Goal: Information Seeking & Learning: Learn about a topic

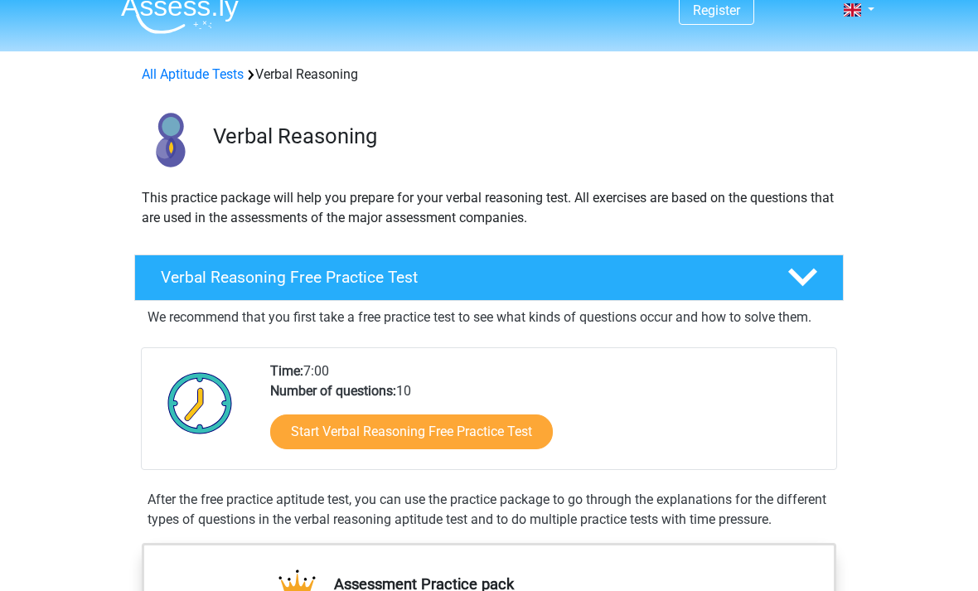
scroll to position [18, 0]
click at [508, 443] on link "Start Verbal Reasoning Free Practice Test" at bounding box center [411, 431] width 283 height 35
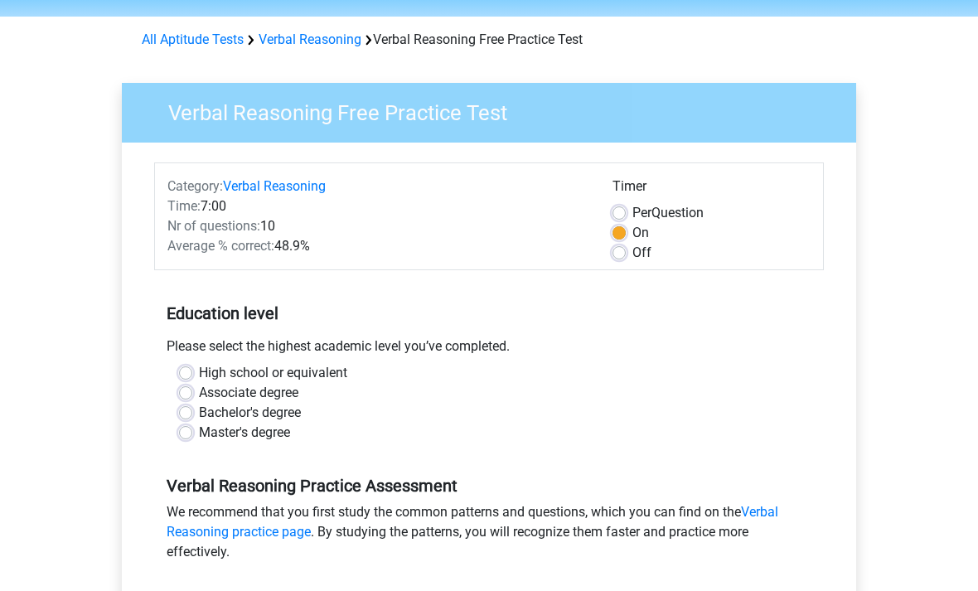
scroll to position [53, 0]
click at [288, 385] on label "Associate degree" at bounding box center [248, 393] width 99 height 20
click at [192, 385] on input "Associate degree" at bounding box center [185, 391] width 13 height 17
radio input "true"
click at [301, 404] on label "Bachelor's degree" at bounding box center [250, 413] width 102 height 20
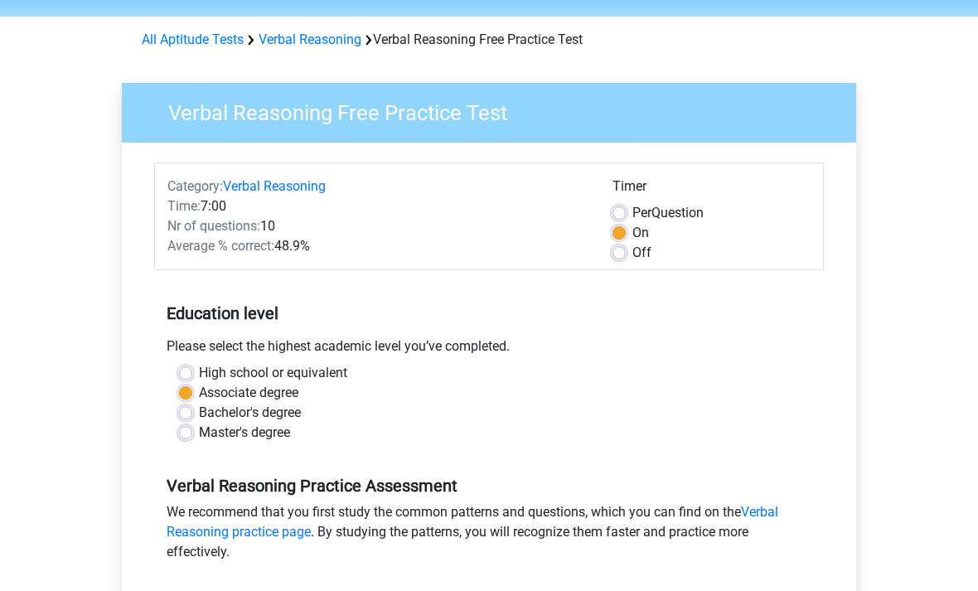
click at [192, 404] on input "Bachelor's degree" at bounding box center [185, 411] width 13 height 17
radio input "true"
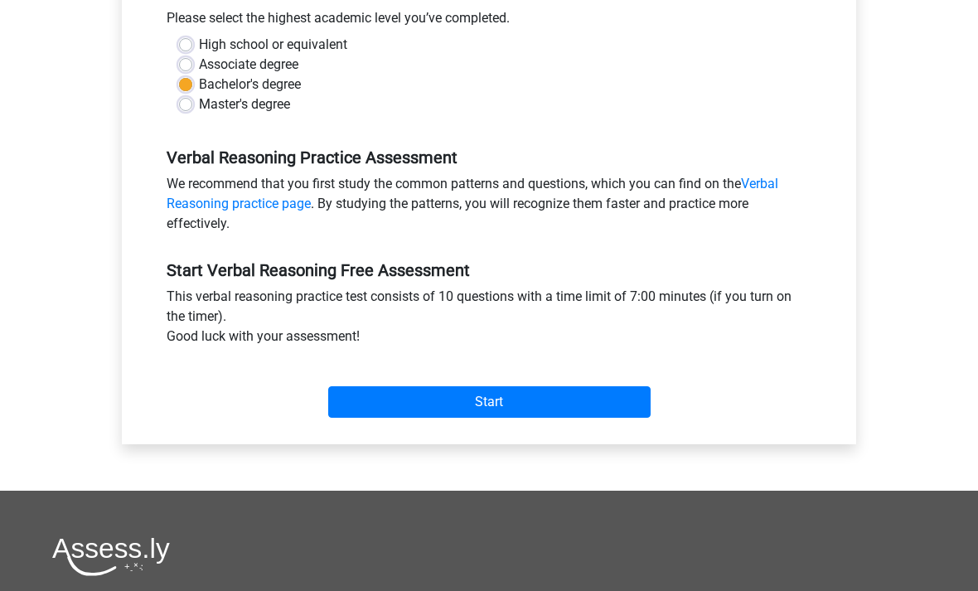
scroll to position [381, 0]
click at [557, 410] on input "Start" at bounding box center [489, 401] width 322 height 31
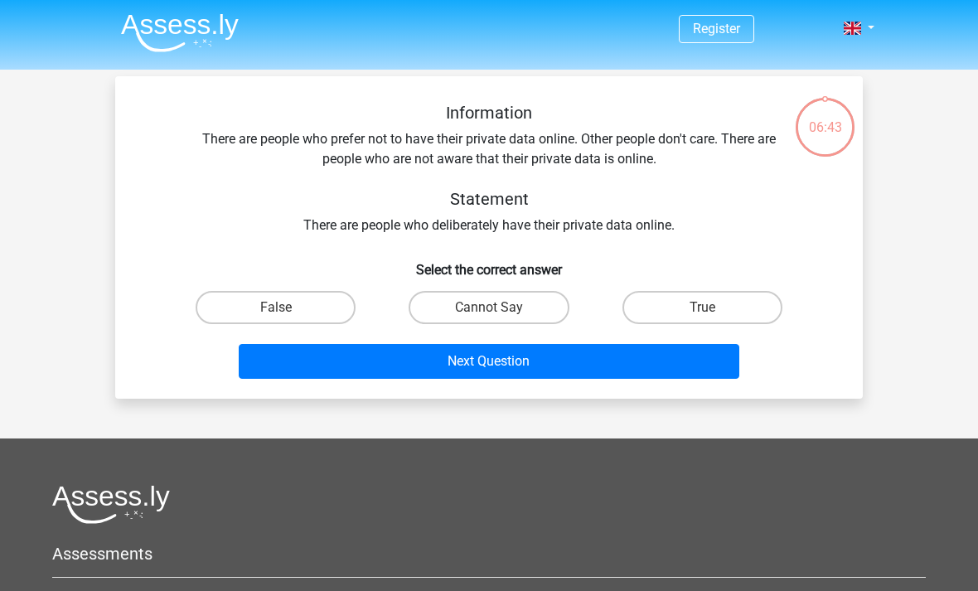
click at [746, 321] on label "True" at bounding box center [702, 307] width 160 height 33
click at [713, 318] on input "True" at bounding box center [707, 312] width 11 height 11
radio input "true"
click at [687, 363] on button "Next Question" at bounding box center [489, 361] width 501 height 35
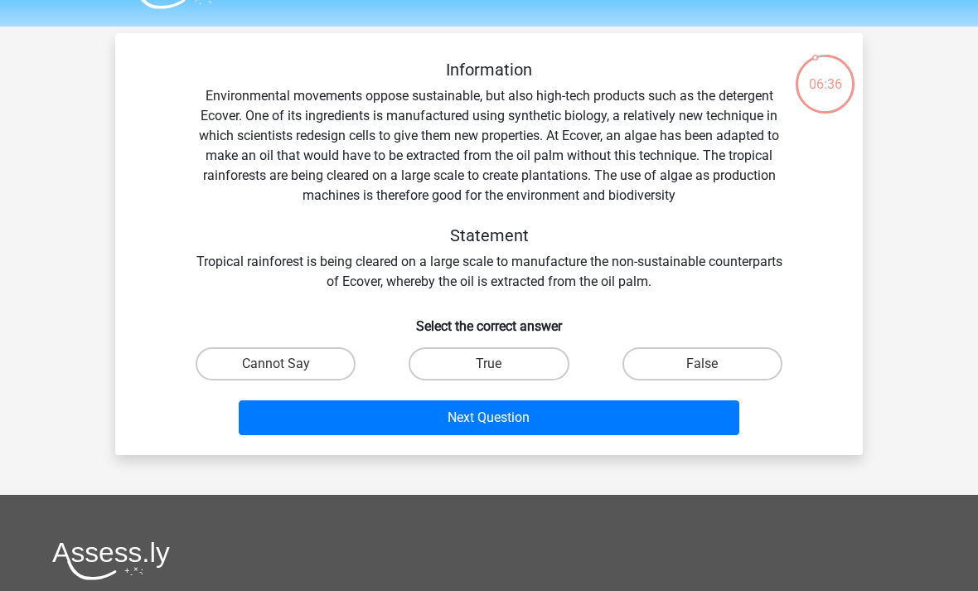
scroll to position [51, 0]
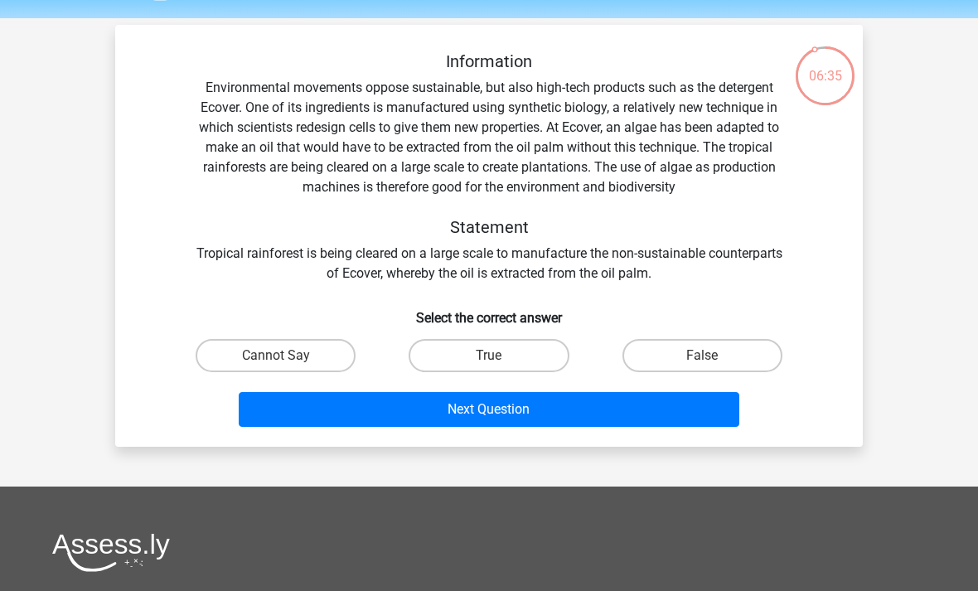
click at [669, 405] on button "Next Question" at bounding box center [489, 409] width 501 height 35
click at [509, 358] on label "True" at bounding box center [489, 355] width 160 height 33
click at [500, 358] on input "True" at bounding box center [494, 361] width 11 height 11
radio input "true"
click at [510, 409] on button "Next Question" at bounding box center [489, 409] width 501 height 35
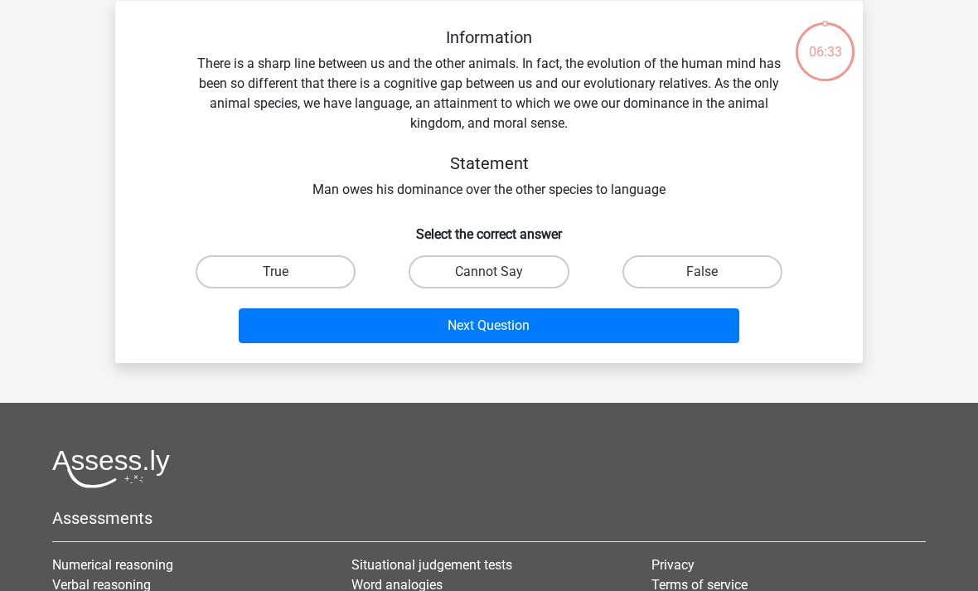
scroll to position [76, 0]
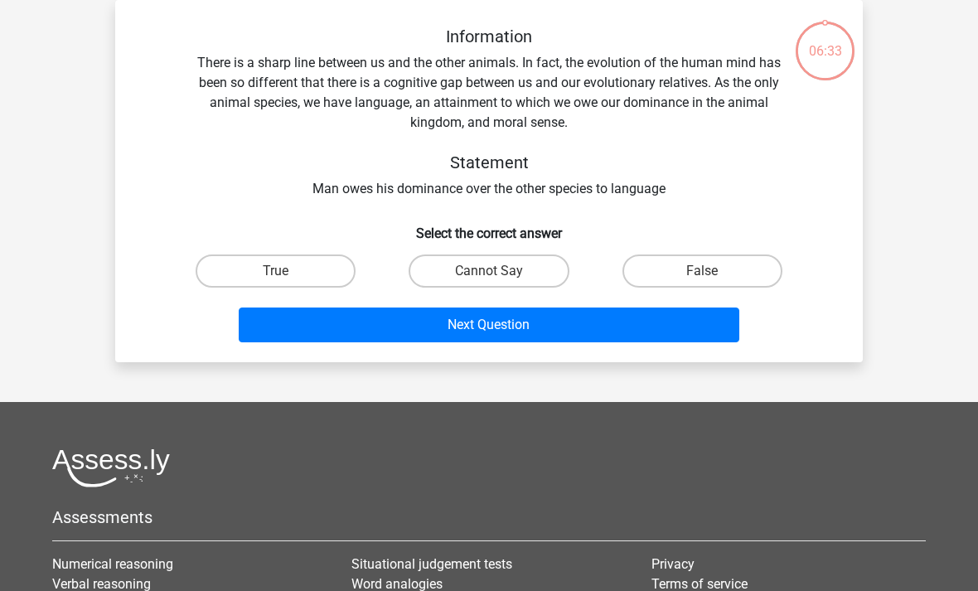
click at [500, 273] on input "Cannot Say" at bounding box center [494, 276] width 11 height 11
radio input "true"
click at [505, 326] on button "Next Question" at bounding box center [489, 324] width 501 height 35
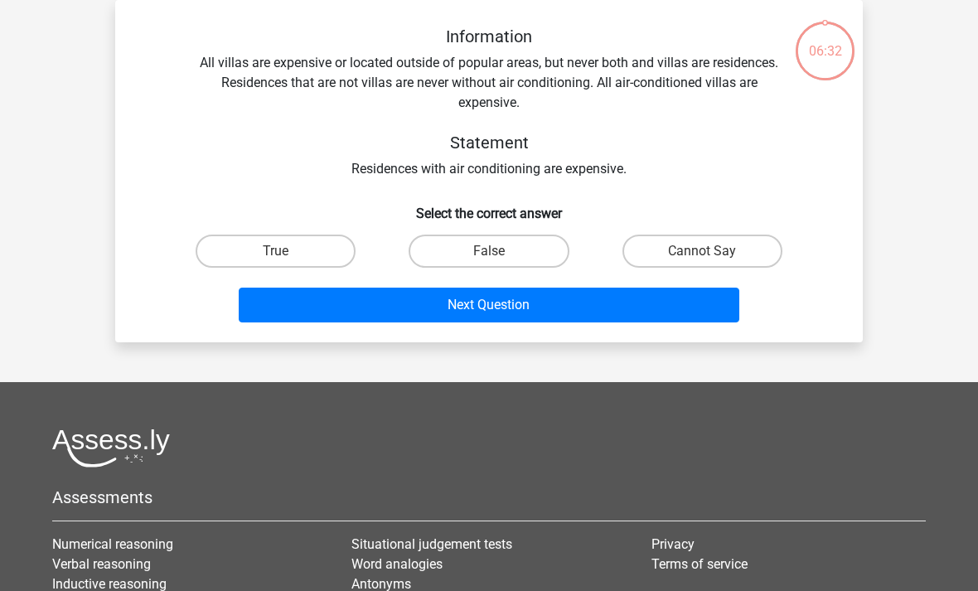
click at [507, 251] on label "False" at bounding box center [489, 251] width 160 height 33
click at [500, 251] on input "False" at bounding box center [494, 256] width 11 height 11
radio input "true"
click at [509, 307] on button "Next Question" at bounding box center [489, 305] width 501 height 35
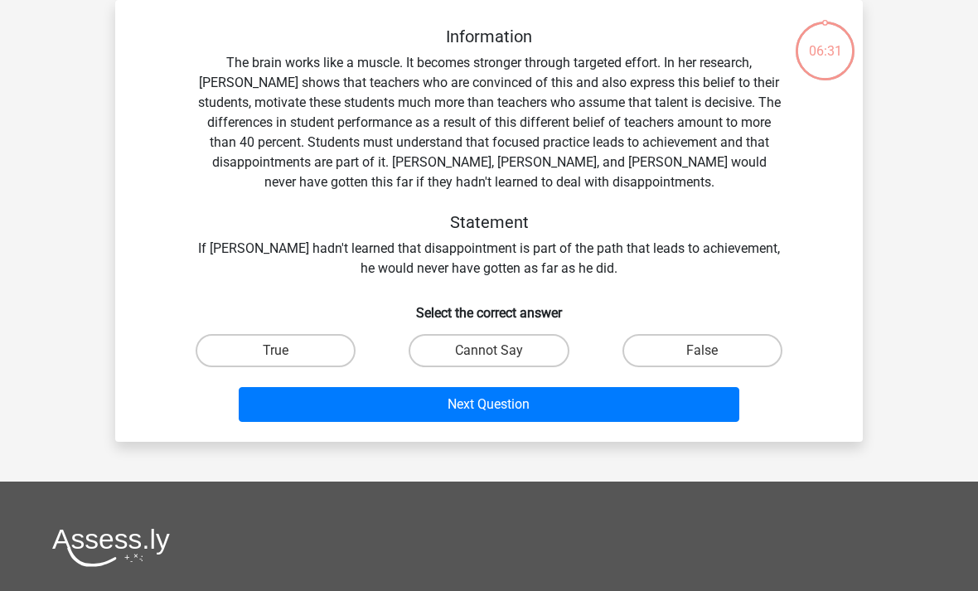
click at [509, 353] on label "Cannot Say" at bounding box center [489, 350] width 160 height 33
click at [500, 353] on input "Cannot Say" at bounding box center [494, 356] width 11 height 11
radio input "true"
click at [505, 404] on button "Next Question" at bounding box center [489, 404] width 501 height 35
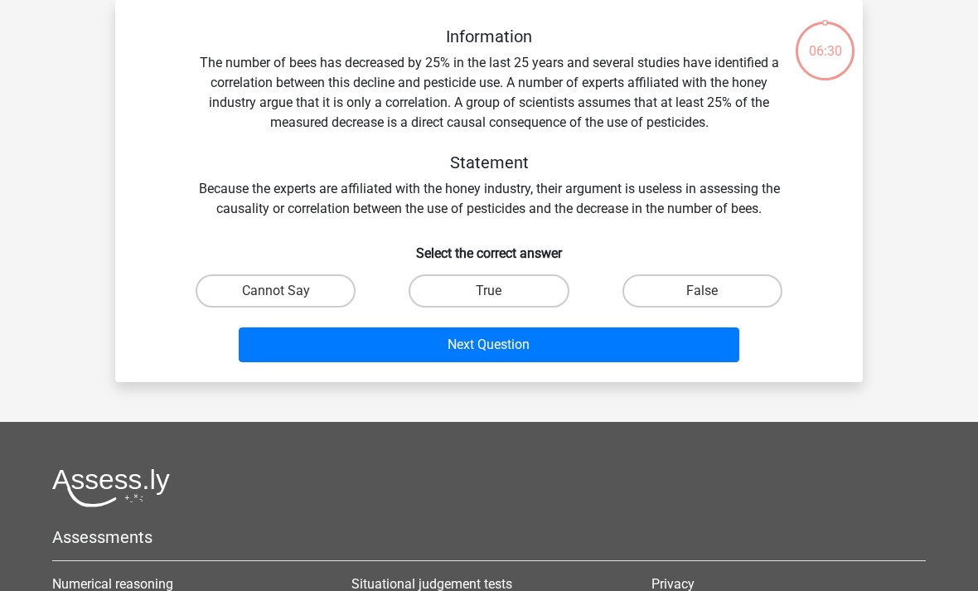
click at [501, 302] on label "True" at bounding box center [489, 290] width 160 height 33
click at [500, 302] on input "True" at bounding box center [494, 296] width 11 height 11
radio input "true"
click at [480, 356] on button "Next Question" at bounding box center [489, 344] width 501 height 35
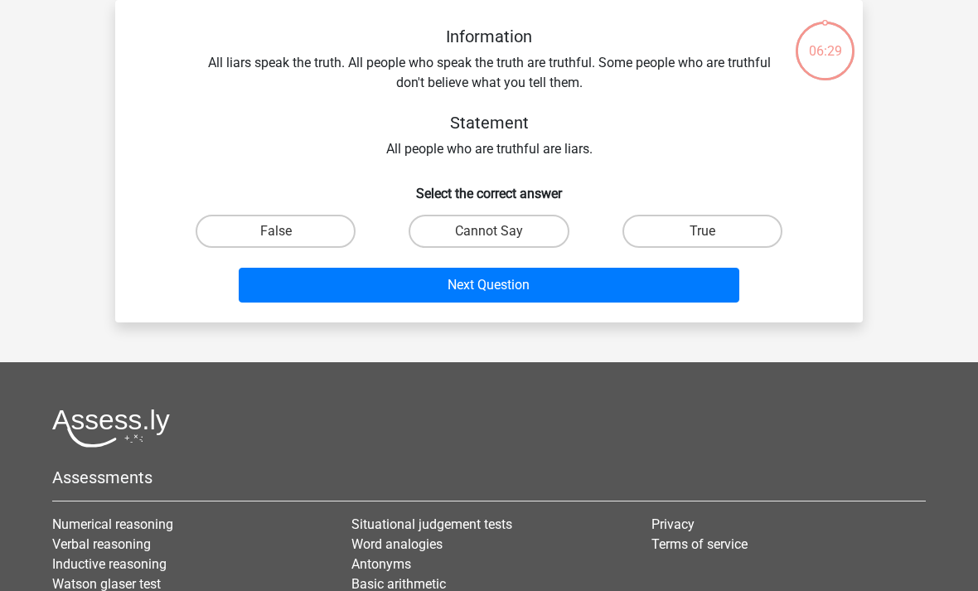
click at [498, 237] on input "Cannot Say" at bounding box center [494, 236] width 11 height 11
radio input "true"
click at [499, 288] on button "Next Question" at bounding box center [489, 285] width 501 height 35
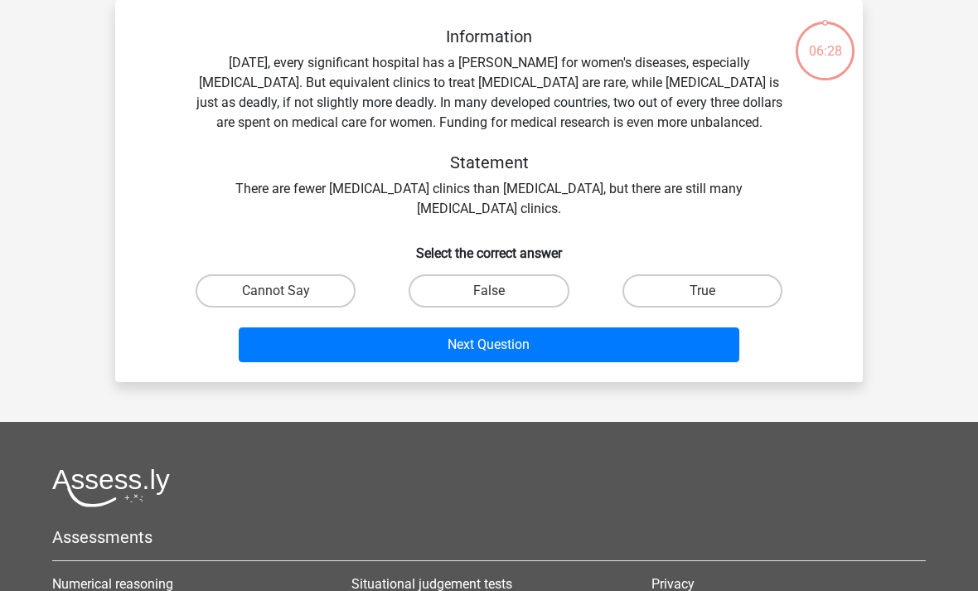
click at [499, 277] on label "False" at bounding box center [489, 290] width 160 height 33
click at [499, 291] on input "False" at bounding box center [494, 296] width 11 height 11
radio input "true"
click at [487, 335] on button "Next Question" at bounding box center [489, 344] width 501 height 35
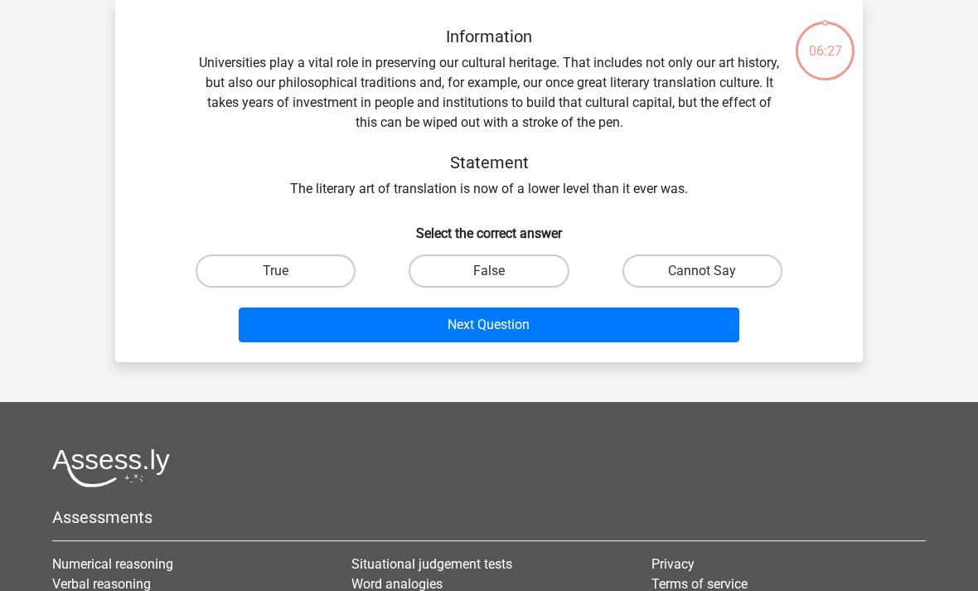
click at [494, 271] on input "False" at bounding box center [494, 276] width 11 height 11
radio input "true"
click at [491, 324] on button "Next Question" at bounding box center [489, 324] width 501 height 35
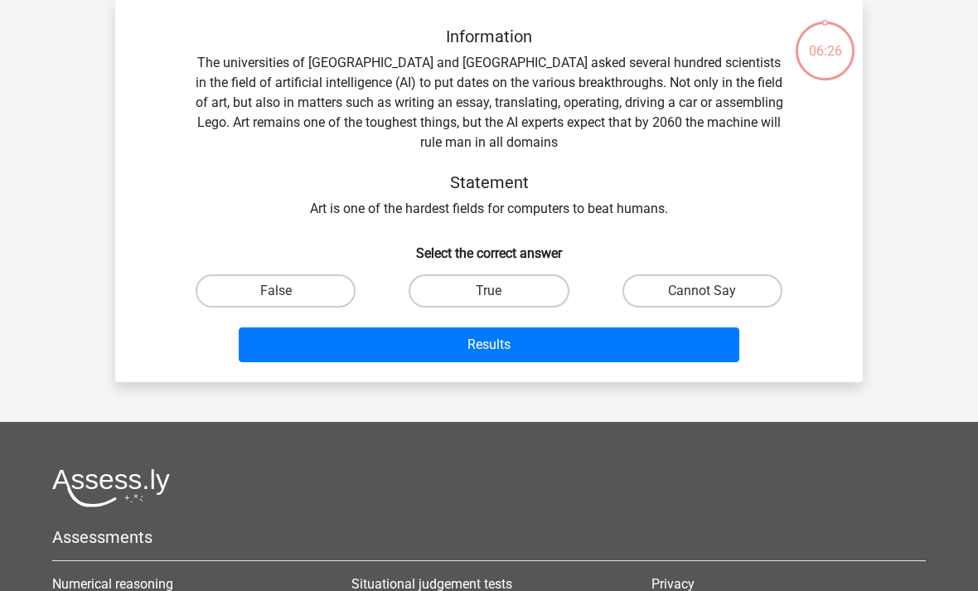
click at [494, 293] on input "True" at bounding box center [494, 296] width 11 height 11
radio input "true"
click at [486, 350] on button "Results" at bounding box center [489, 344] width 501 height 35
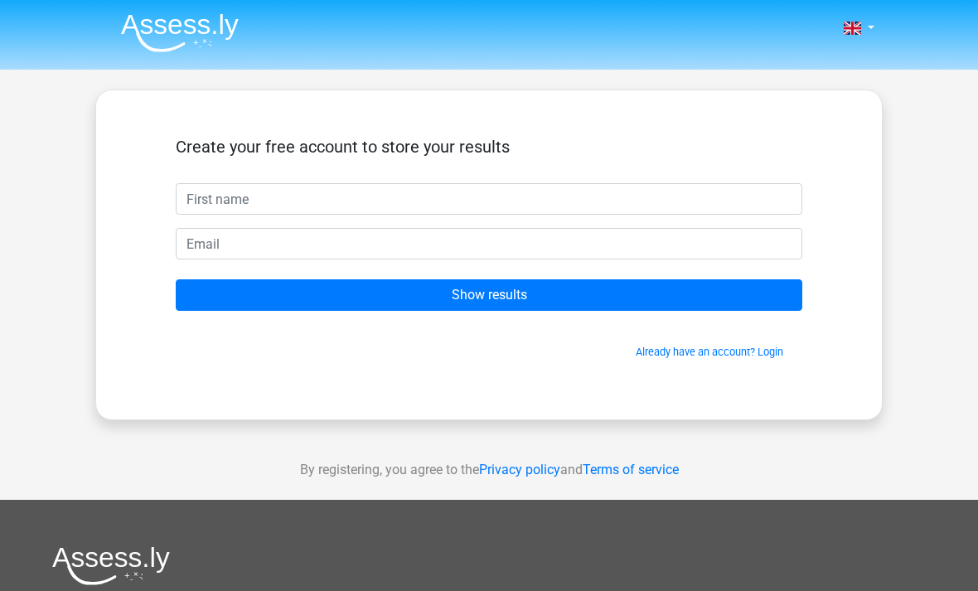
click at [528, 293] on input "Show results" at bounding box center [489, 294] width 627 height 31
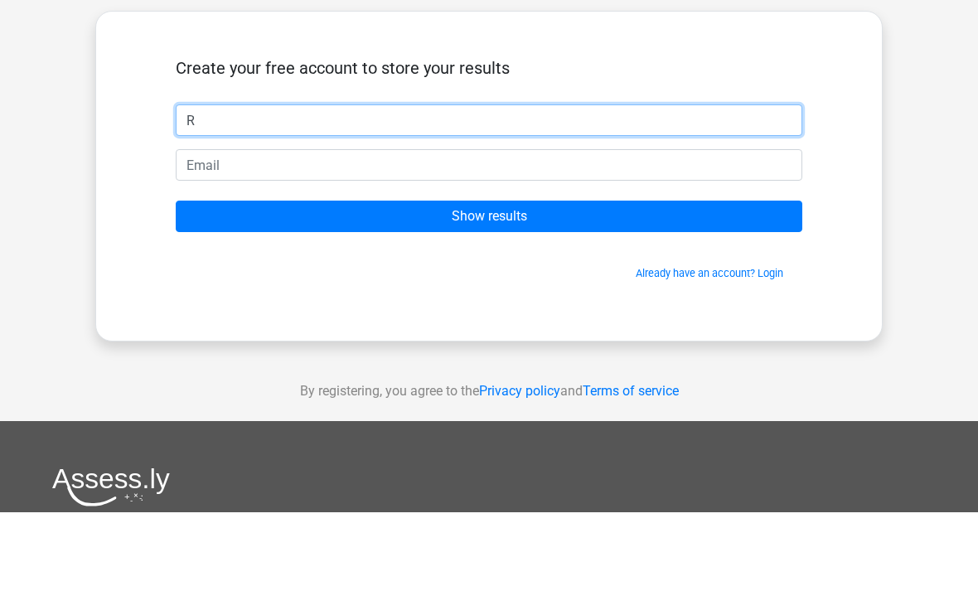
type input "R"
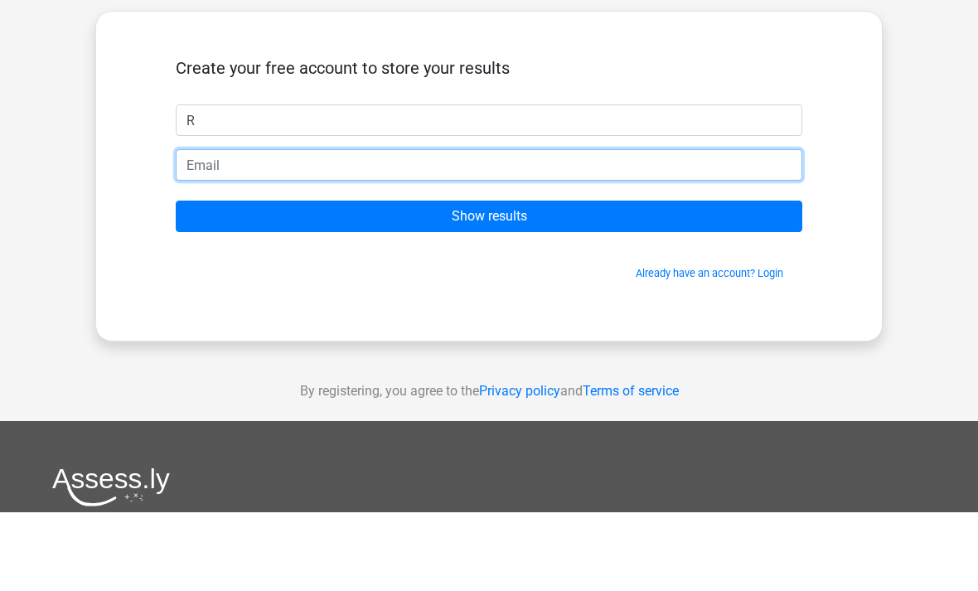
click at [421, 228] on input "email" at bounding box center [489, 243] width 627 height 31
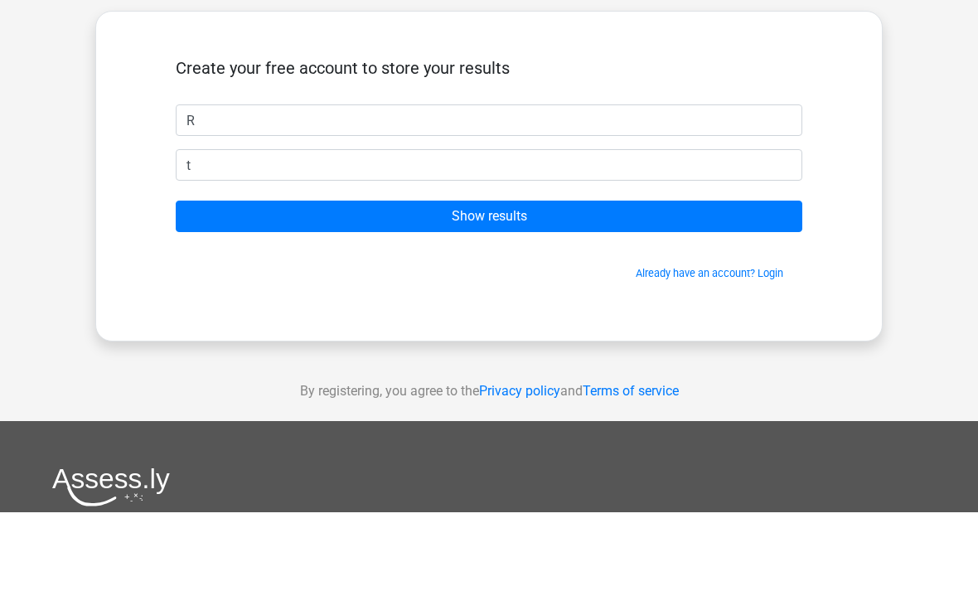
click at [525, 279] on input "Show results" at bounding box center [489, 294] width 627 height 31
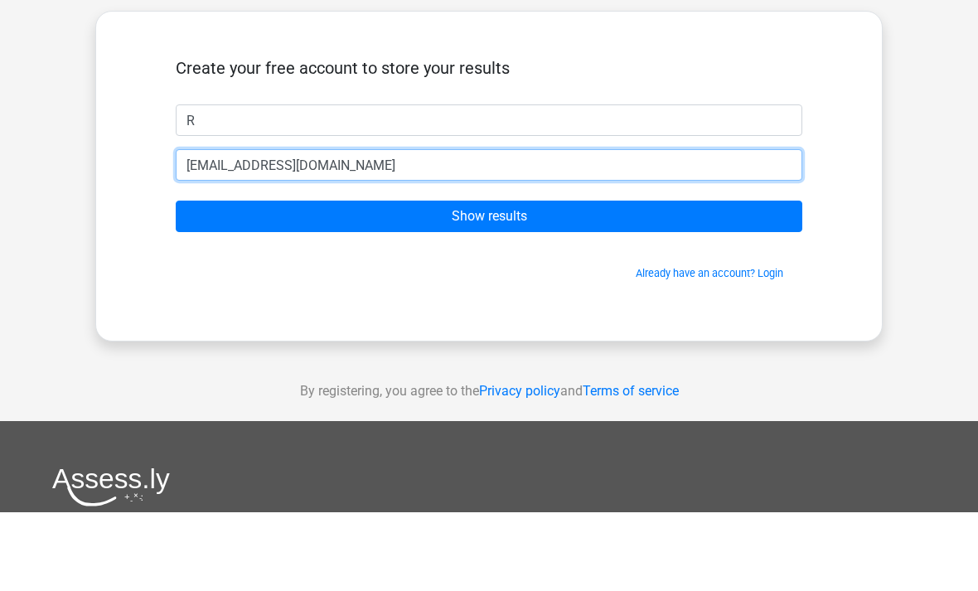
type input "[EMAIL_ADDRESS][DOMAIN_NAME]"
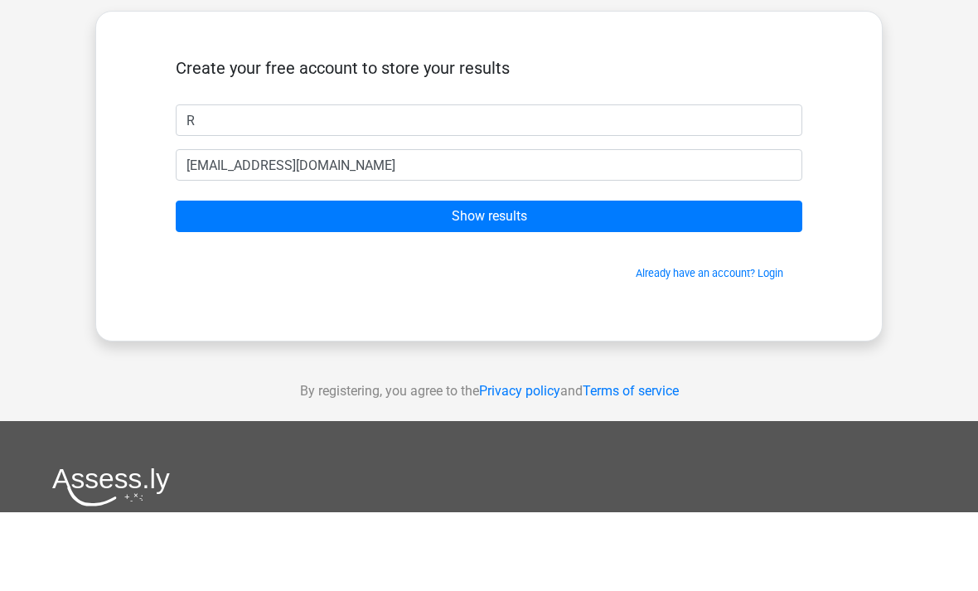
click at [733, 279] on input "Show results" at bounding box center [489, 294] width 627 height 31
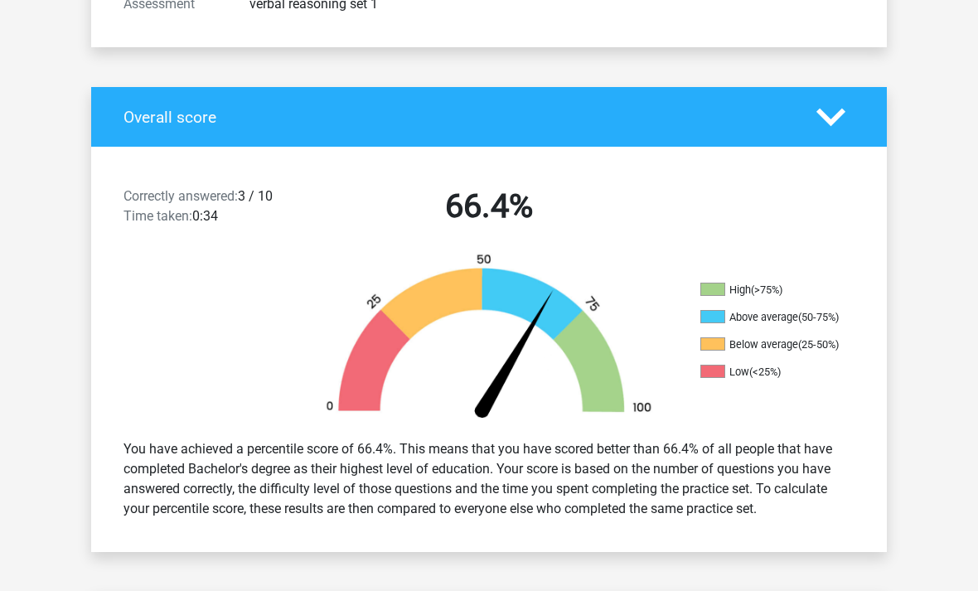
scroll to position [312, 0]
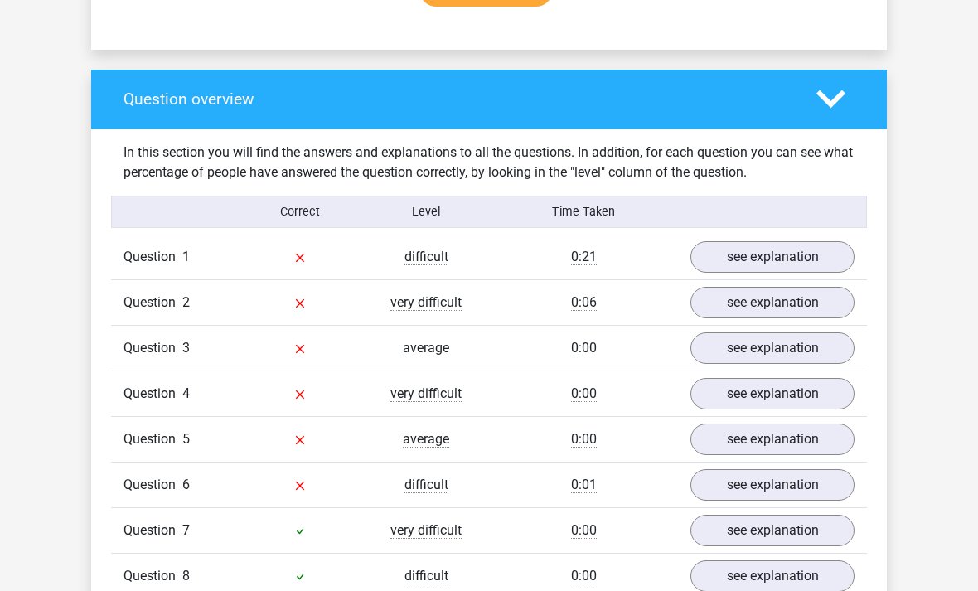
click at [808, 259] on link "see explanation" at bounding box center [772, 257] width 164 height 31
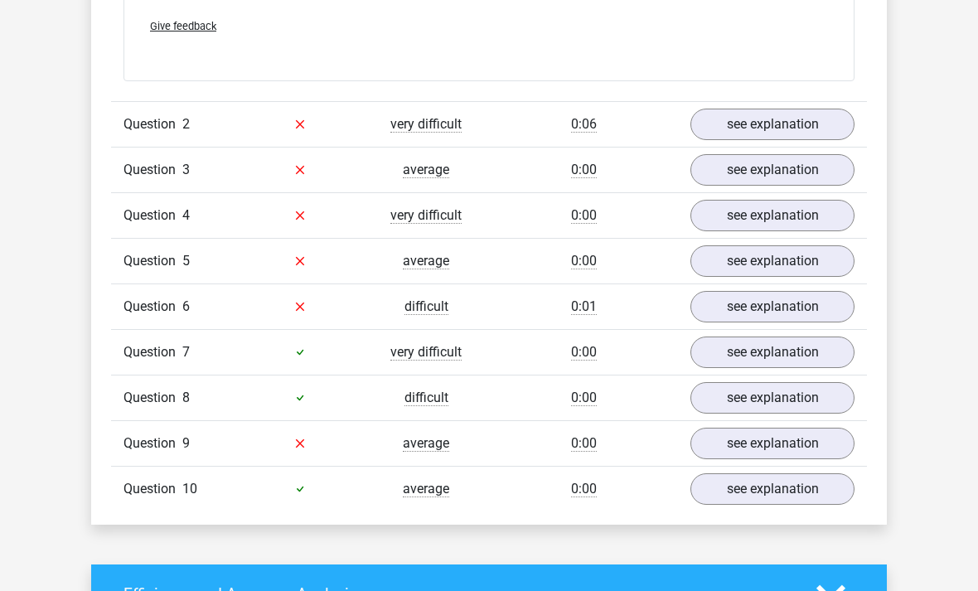
scroll to position [1751, 0]
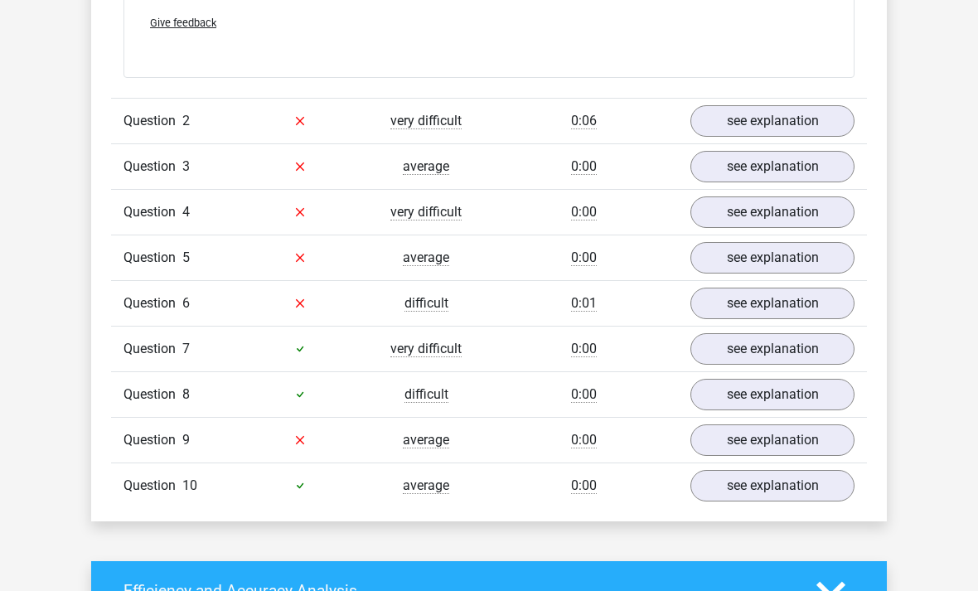
click at [784, 167] on link "see explanation" at bounding box center [772, 166] width 164 height 31
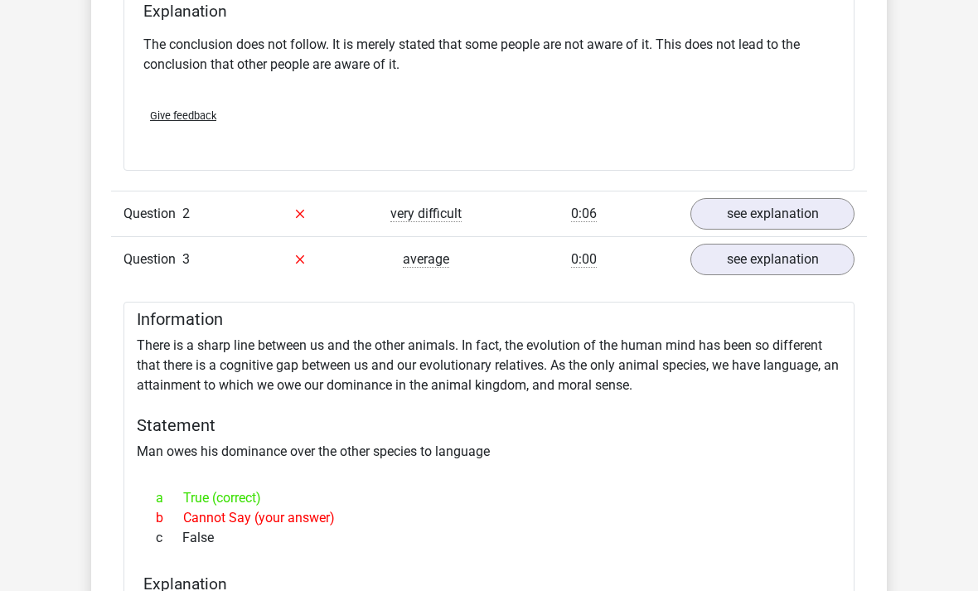
scroll to position [1657, 0]
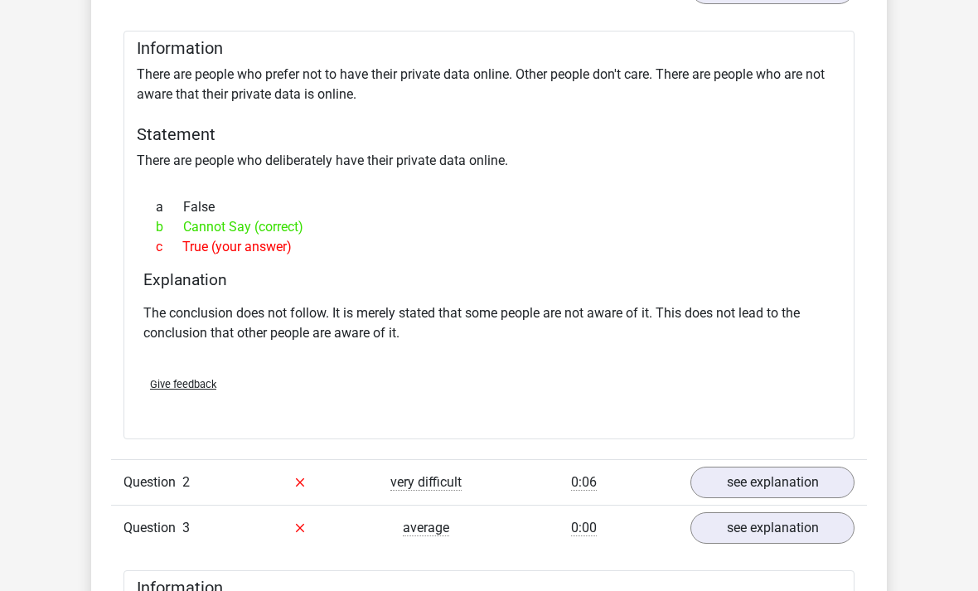
click at [787, 485] on link "see explanation" at bounding box center [772, 482] width 164 height 31
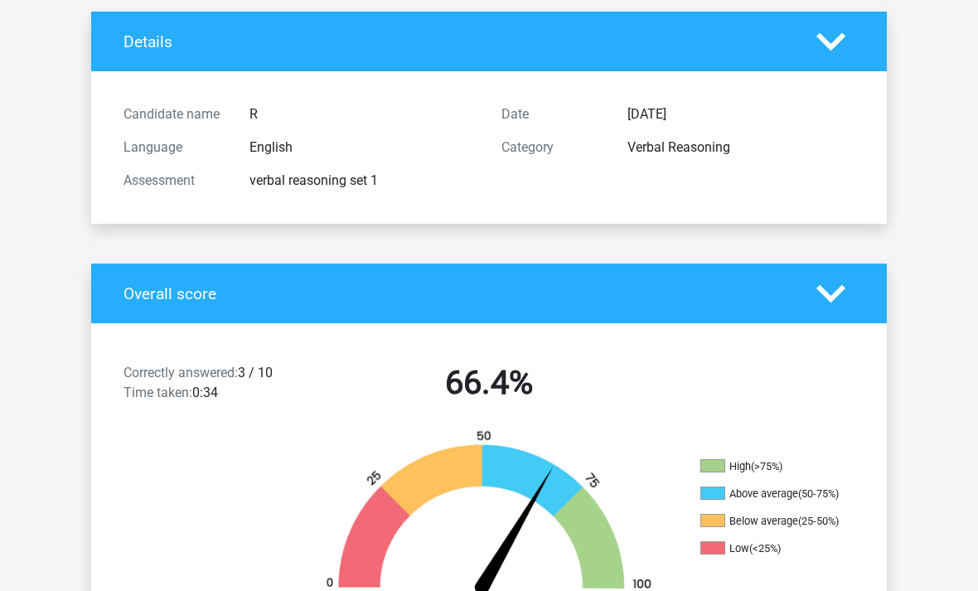
scroll to position [0, 0]
